Goal: Task Accomplishment & Management: Complete application form

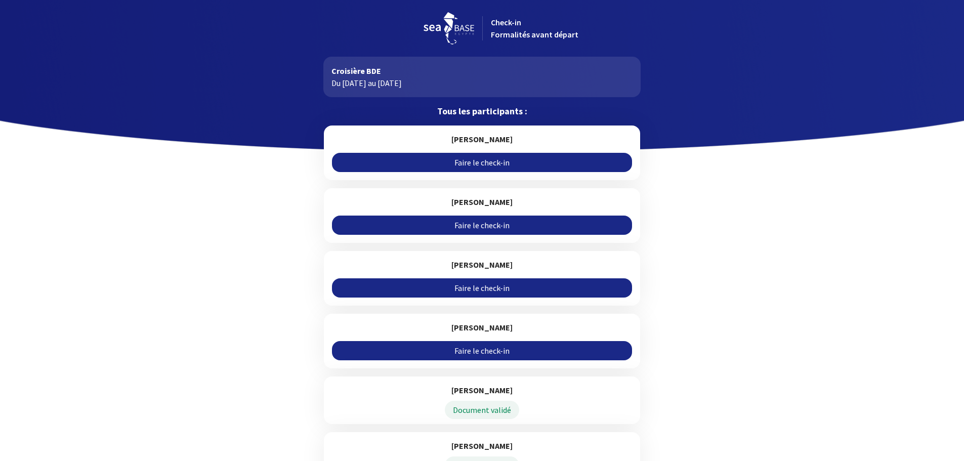
click at [470, 163] on link "Faire le check-in" at bounding box center [482, 162] width 300 height 19
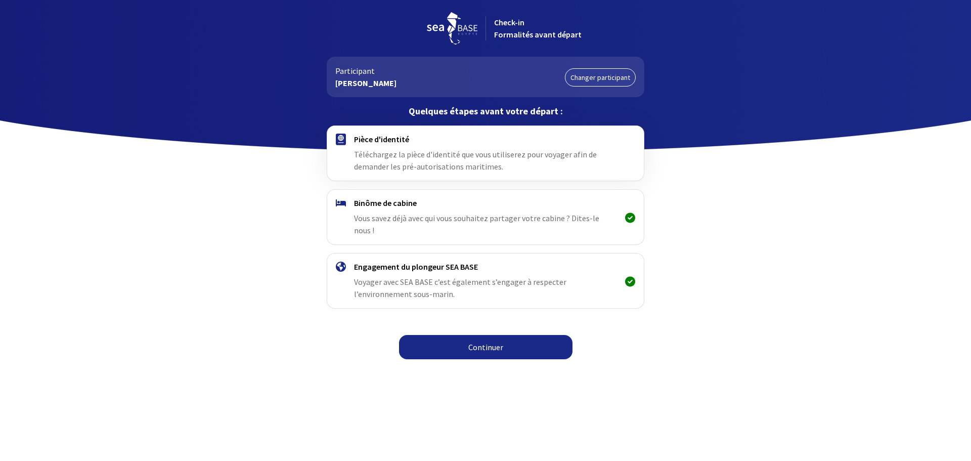
click at [396, 150] on span "Téléchargez la pièce d'identité que vous utiliserez pour voyager afin de demand…" at bounding box center [475, 160] width 243 height 22
click at [472, 335] on link "Continuer" at bounding box center [486, 347] width 174 height 24
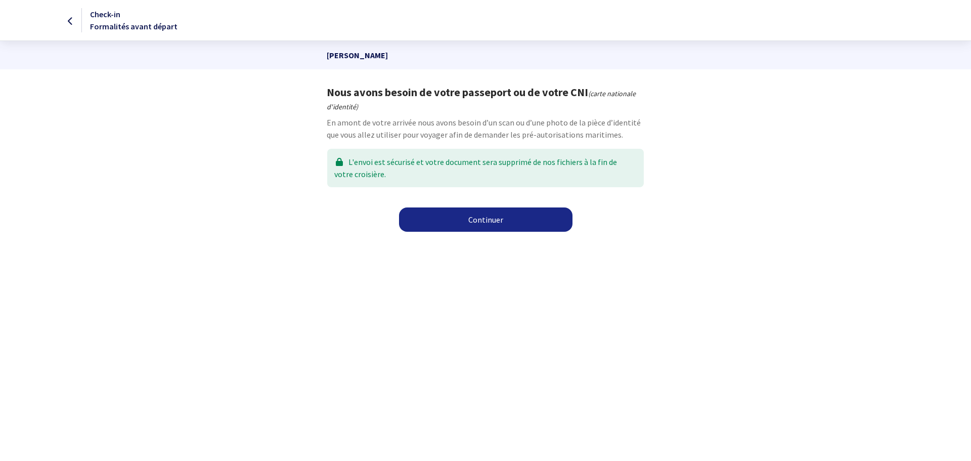
click at [460, 215] on link "Continuer" at bounding box center [486, 219] width 174 height 24
